Goal: Transaction & Acquisition: Purchase product/service

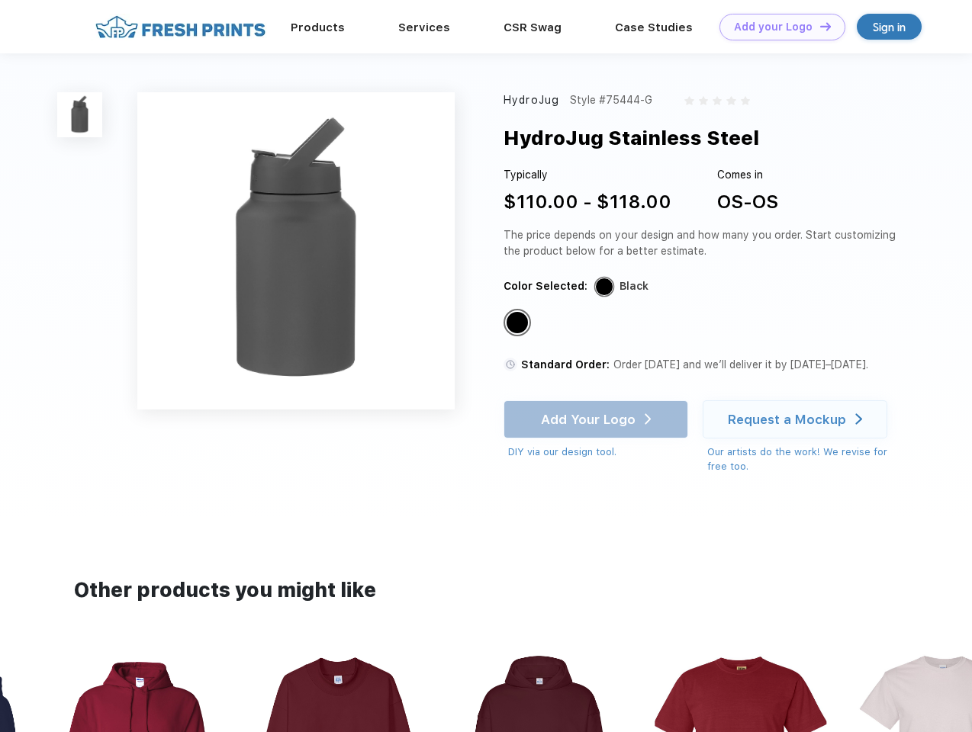
click at [777, 27] on link "Add your Logo Design Tool" at bounding box center [782, 27] width 126 height 27
click at [0, 0] on div "Design Tool" at bounding box center [0, 0] width 0 height 0
click at [819, 26] on link "Add your Logo Design Tool" at bounding box center [782, 27] width 126 height 27
click at [80, 114] on img at bounding box center [79, 114] width 45 height 45
click at [519, 323] on div "Standard Color" at bounding box center [517, 322] width 21 height 21
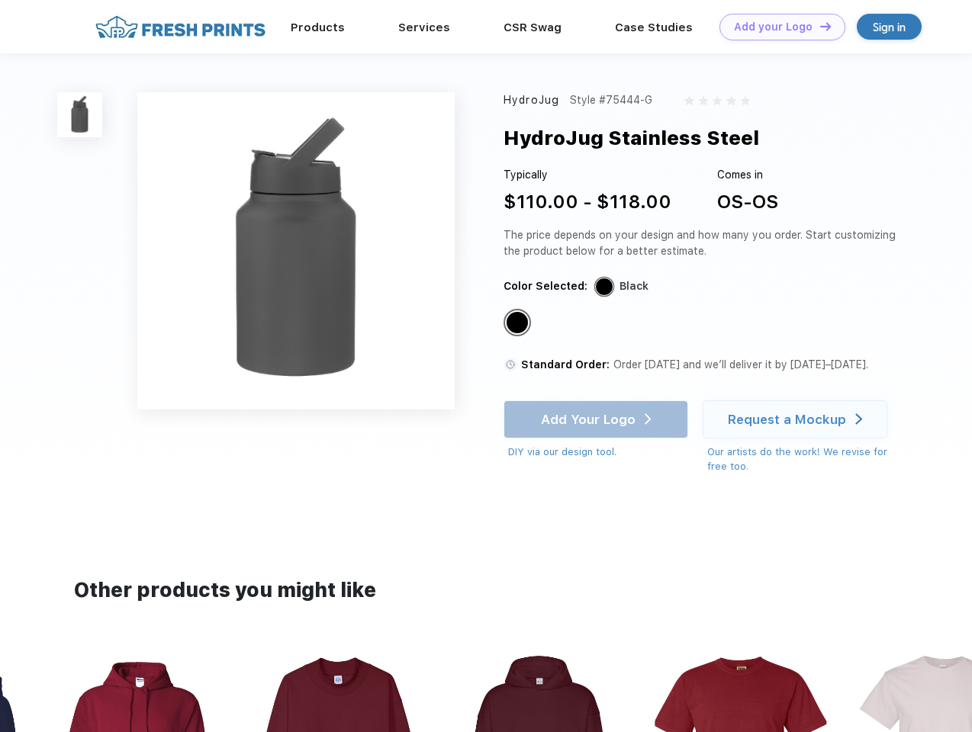
click at [597, 420] on div "Add Your Logo DIY via our design tool. Ah shoot! This product isn't up in our d…" at bounding box center [596, 431] width 185 height 60
click at [797, 420] on div "Request a Mockup" at bounding box center [787, 419] width 118 height 15
